Goal: Task Accomplishment & Management: Manage account settings

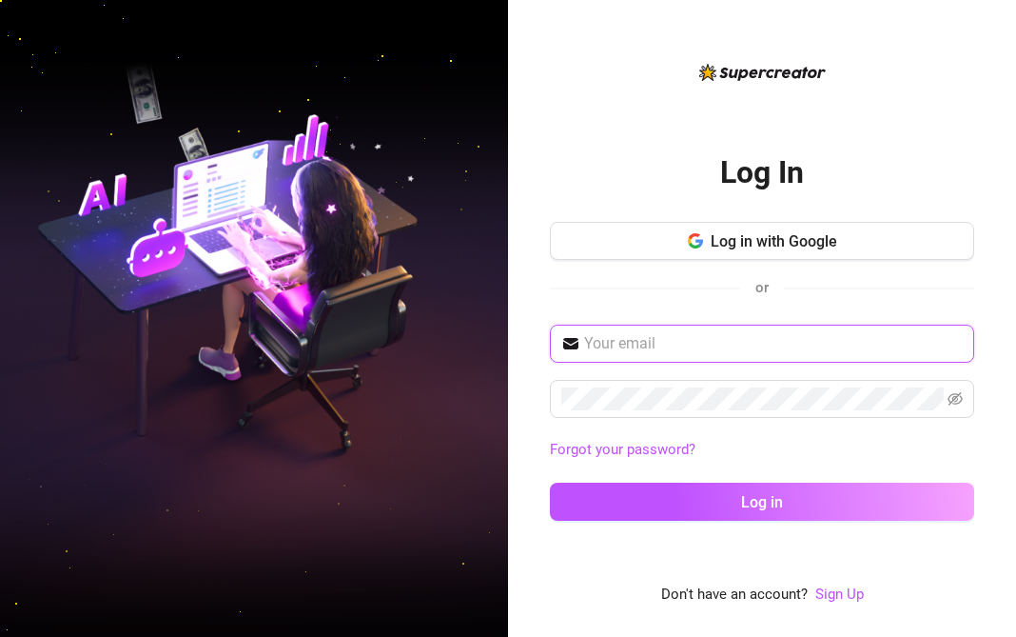
type input "[EMAIL_ADDRESS][DOMAIN_NAME]"
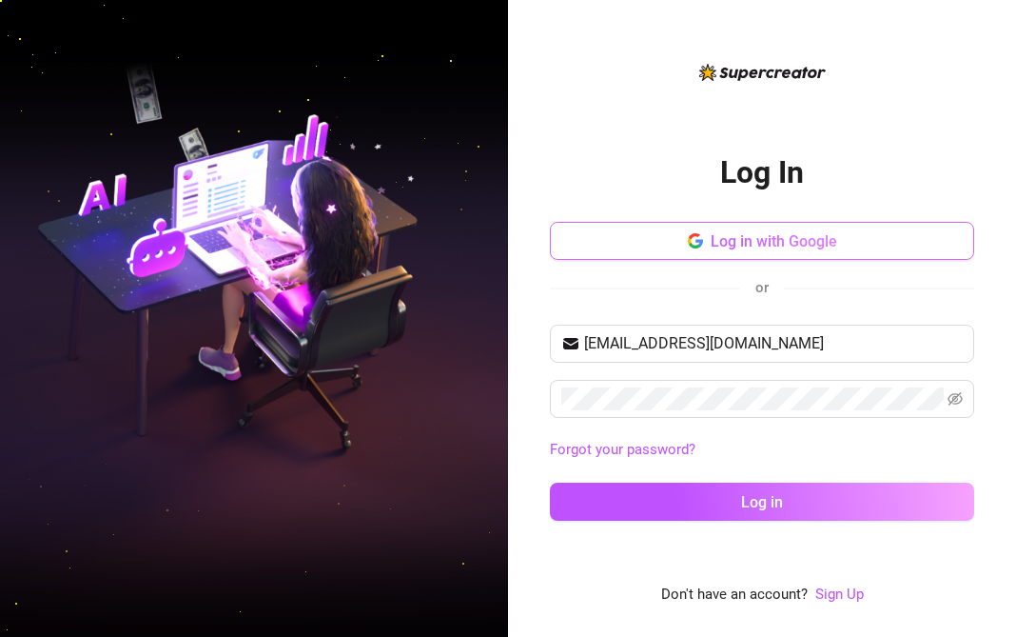
click at [761, 222] on div "Log In Log in with Google or [EMAIL_ADDRESS][DOMAIN_NAME] Forgot your password?…" at bounding box center [762, 332] width 424 height 410
click at [761, 235] on span "Log in with Google" at bounding box center [774, 241] width 127 height 18
click at [764, 240] on span "Log in with Google" at bounding box center [774, 241] width 127 height 18
click at [791, 240] on span "Log in with Google" at bounding box center [774, 241] width 127 height 18
